Goal: Find specific page/section: Find specific page/section

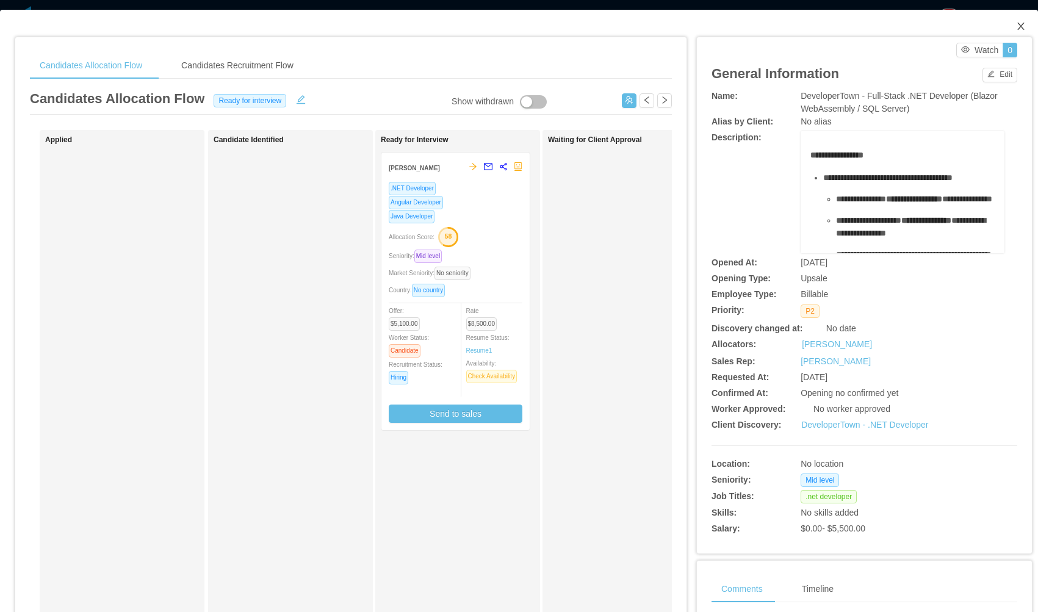
click at [1016, 25] on icon "icon: close" at bounding box center [1021, 26] width 10 height 10
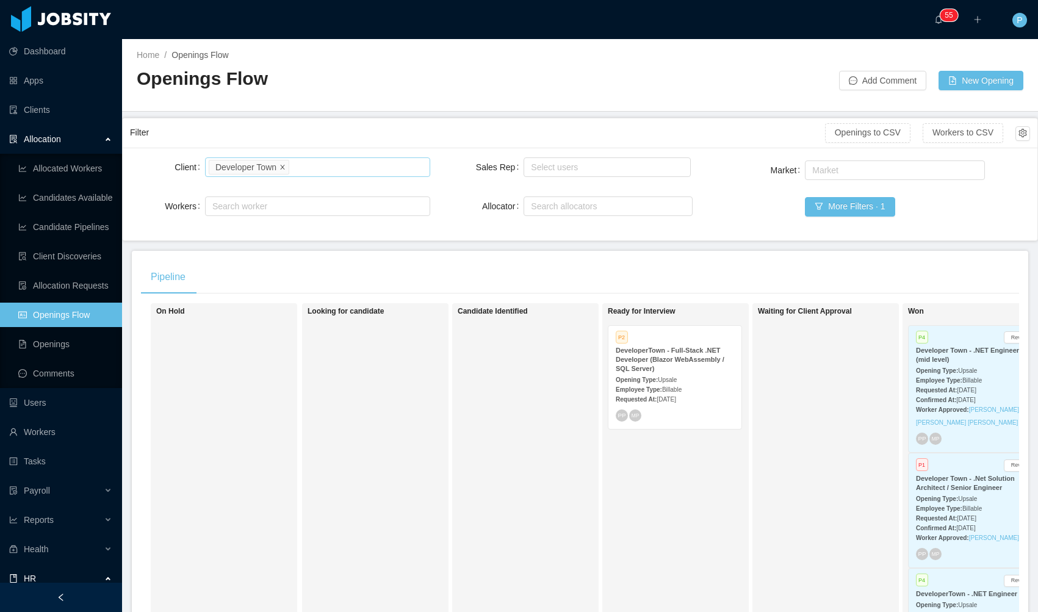
click at [285, 166] on icon "icon: close" at bounding box center [282, 167] width 6 height 6
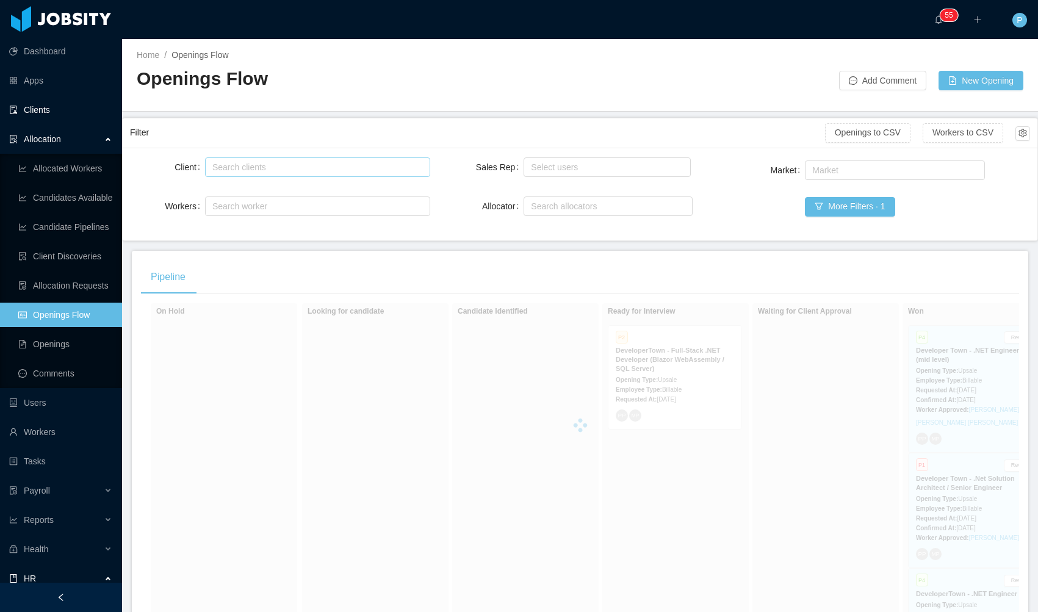
click at [46, 107] on link "Clients" at bounding box center [60, 110] width 103 height 24
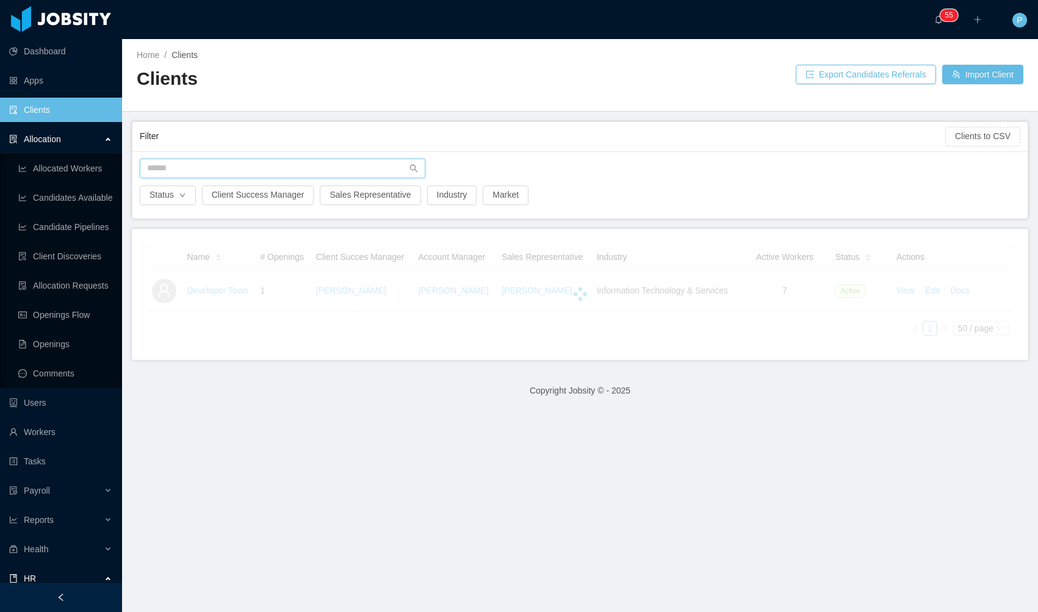
click at [308, 168] on input "text" at bounding box center [283, 169] width 286 height 20
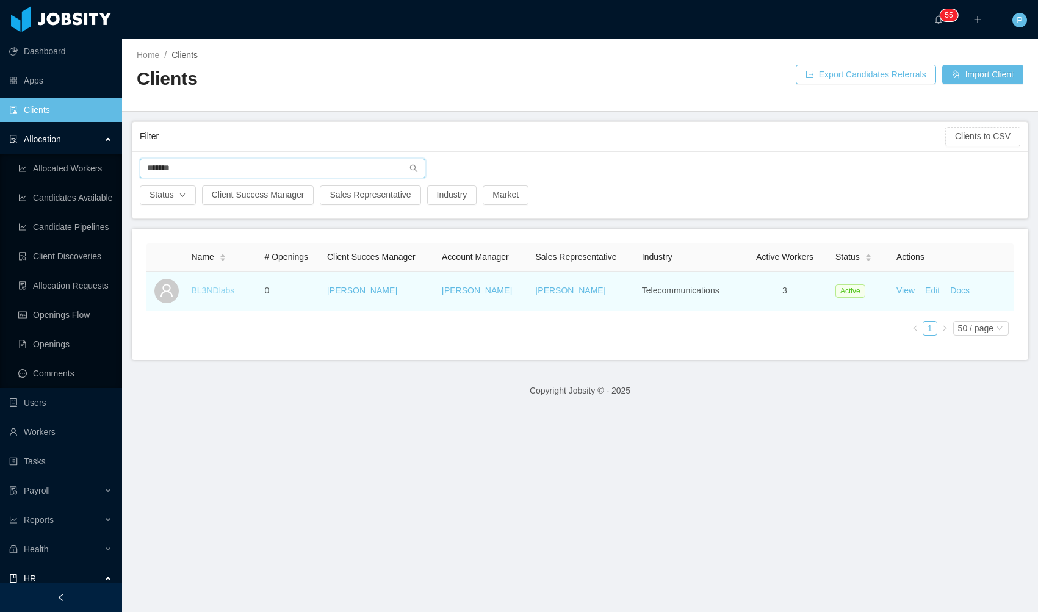
type input "*******"
click at [206, 292] on link "BL3NDlabs" at bounding box center [213, 291] width 43 height 10
